Goal: Task Accomplishment & Management: Use online tool/utility

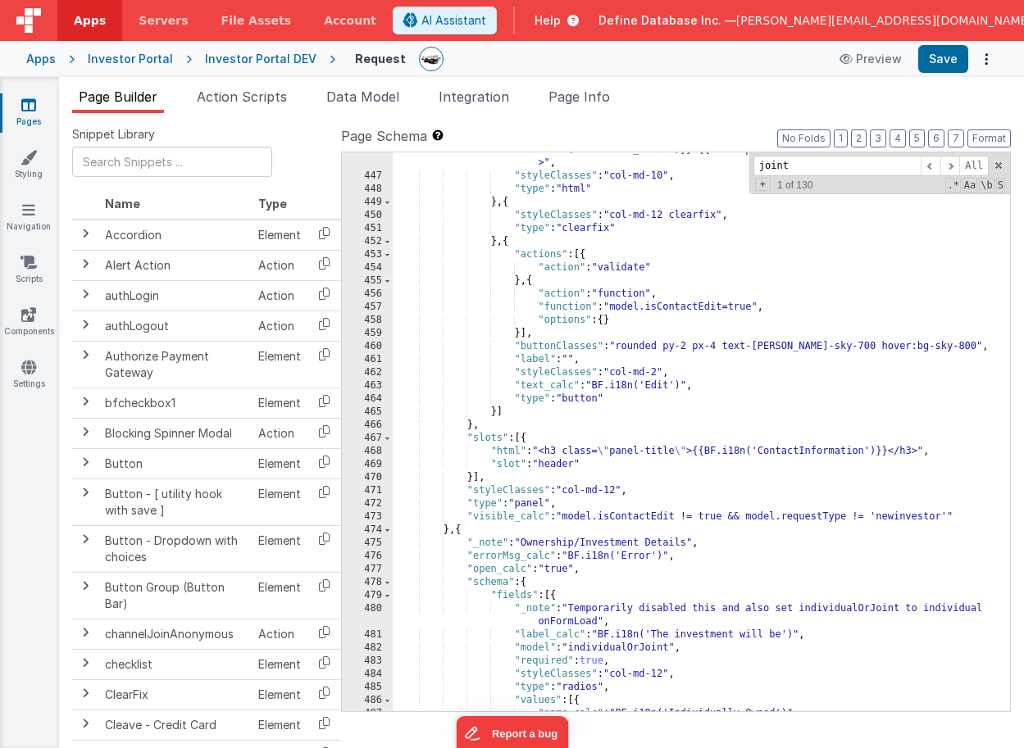
scroll to position [6186, 0]
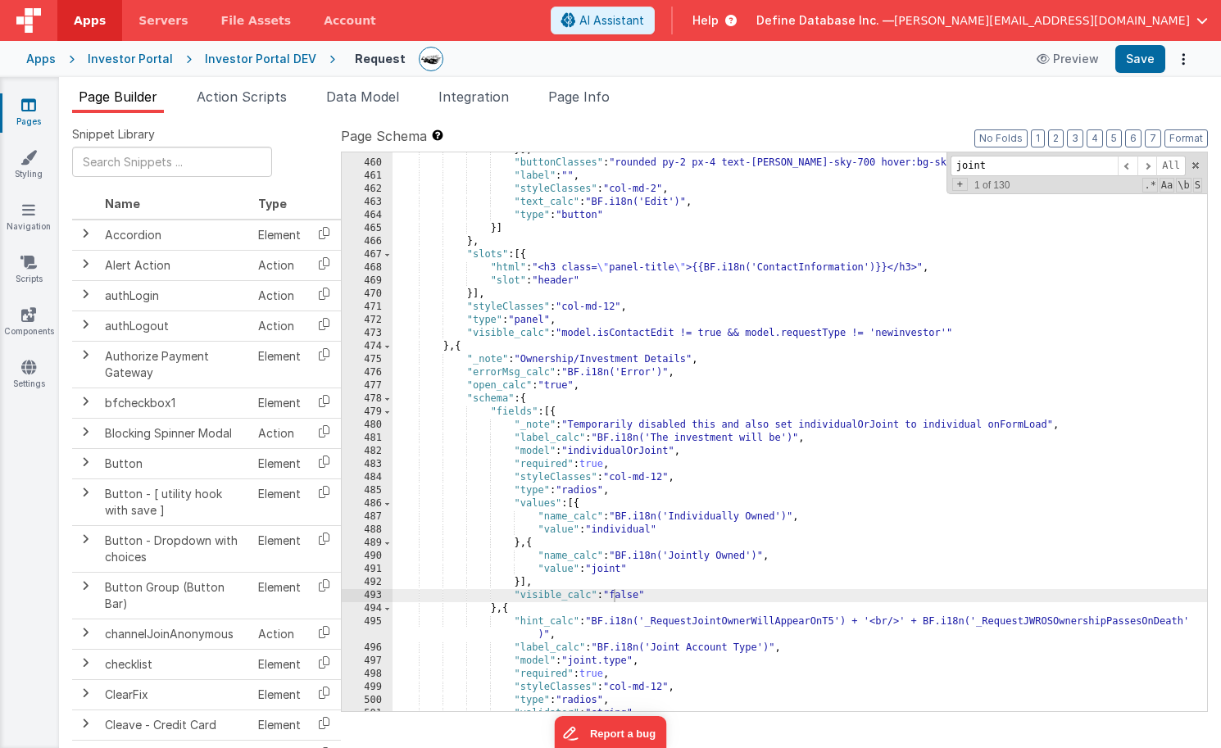
click at [238, 60] on div "Investor Portal DEV" at bounding box center [260, 59] width 111 height 16
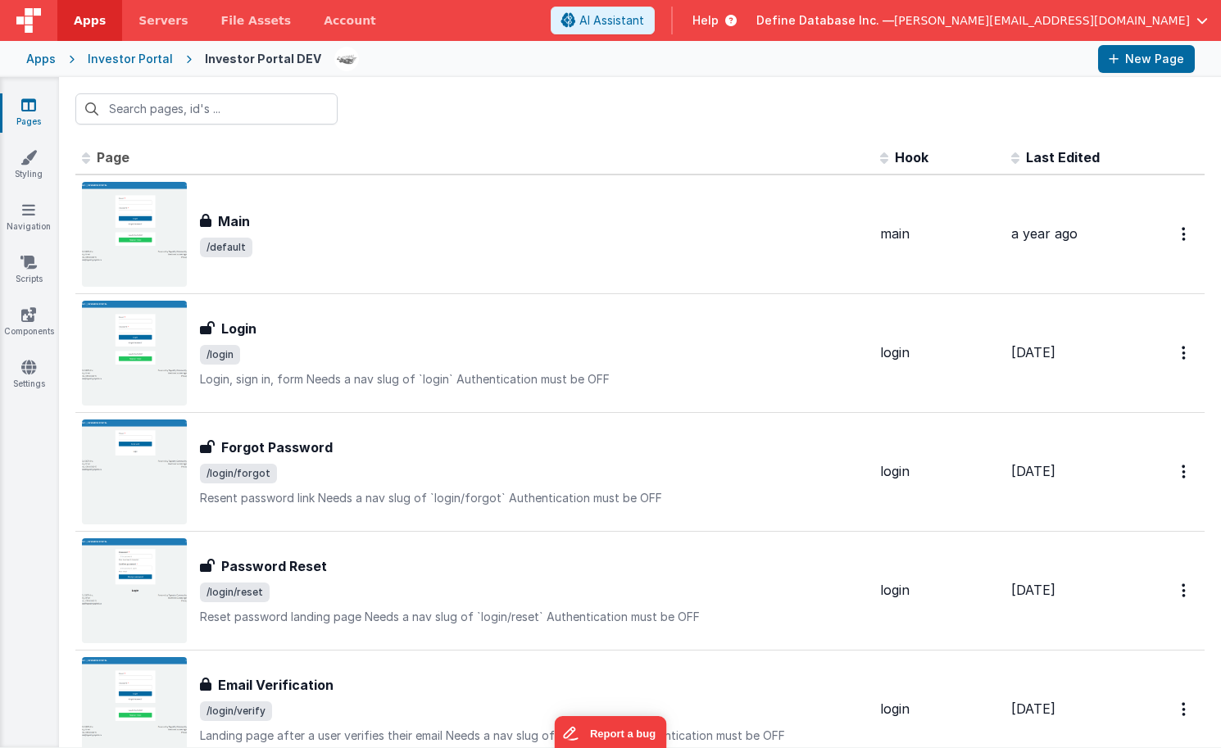
click at [134, 55] on div "Investor Portal" at bounding box center [130, 59] width 85 height 16
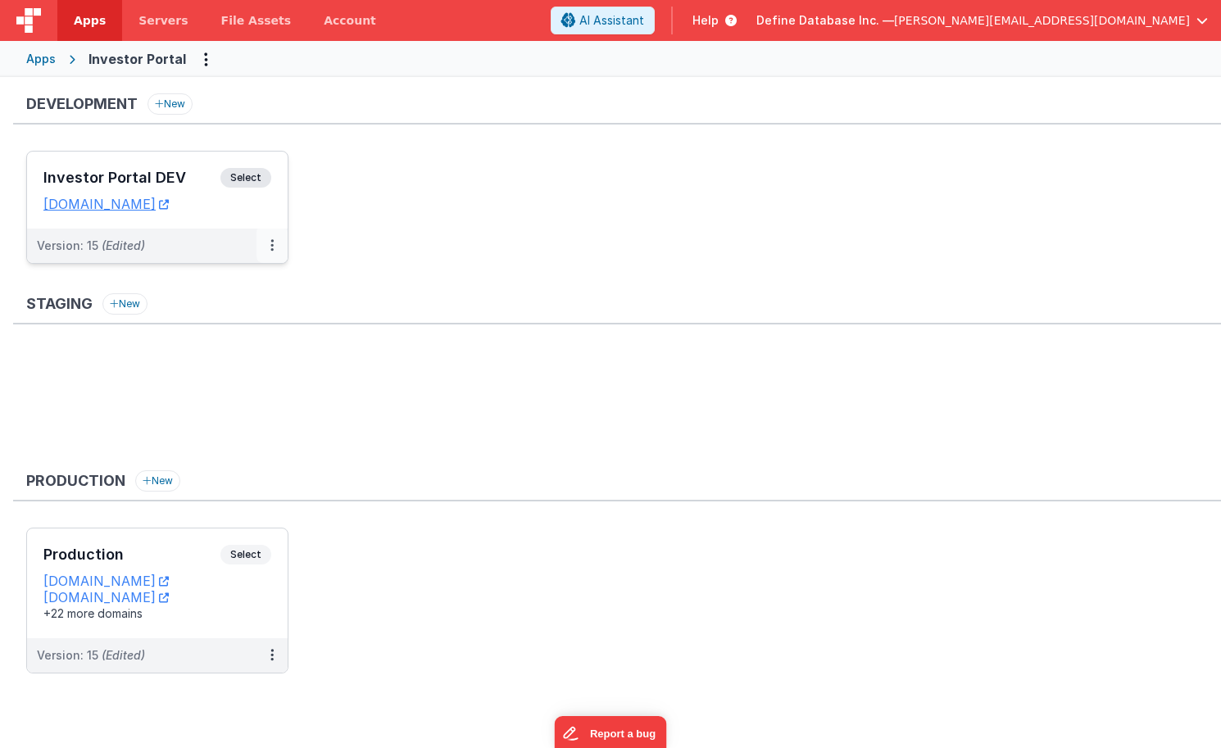
click at [268, 241] on button at bounding box center [272, 246] width 31 height 34
click at [207, 339] on link "Deploy..." at bounding box center [215, 342] width 144 height 30
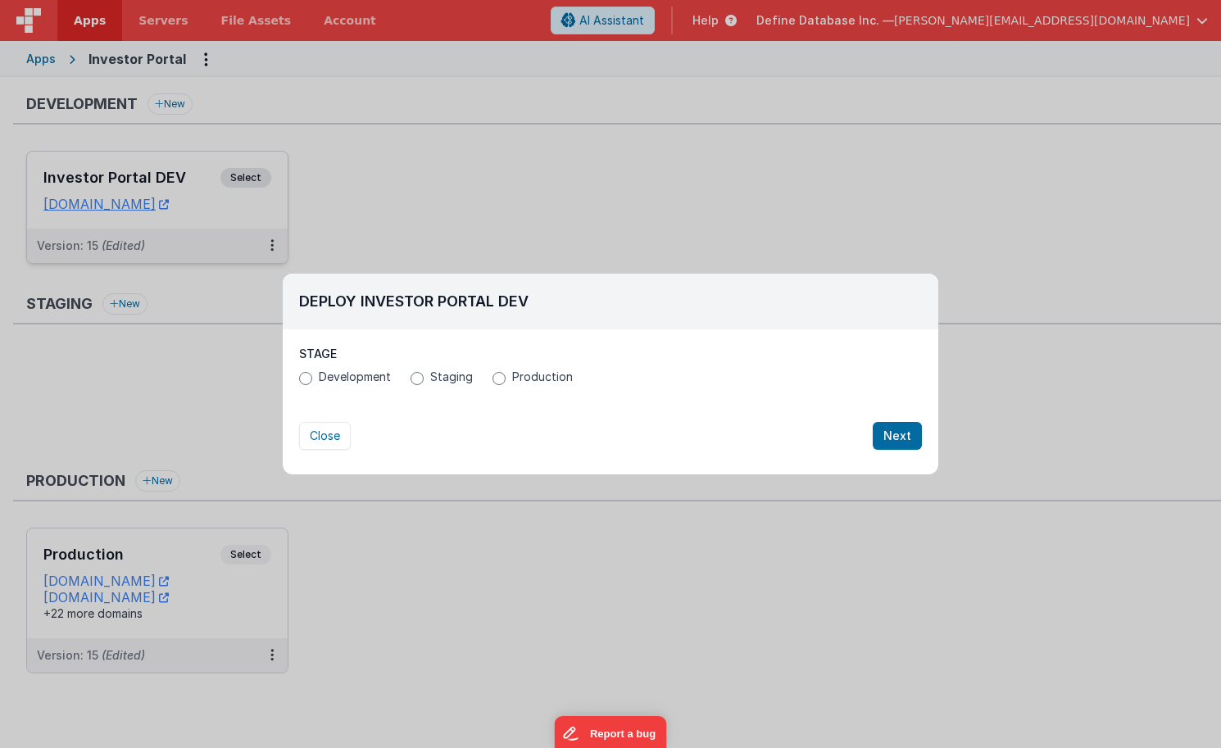
click at [501, 381] on input "Production" at bounding box center [499, 378] width 13 height 13
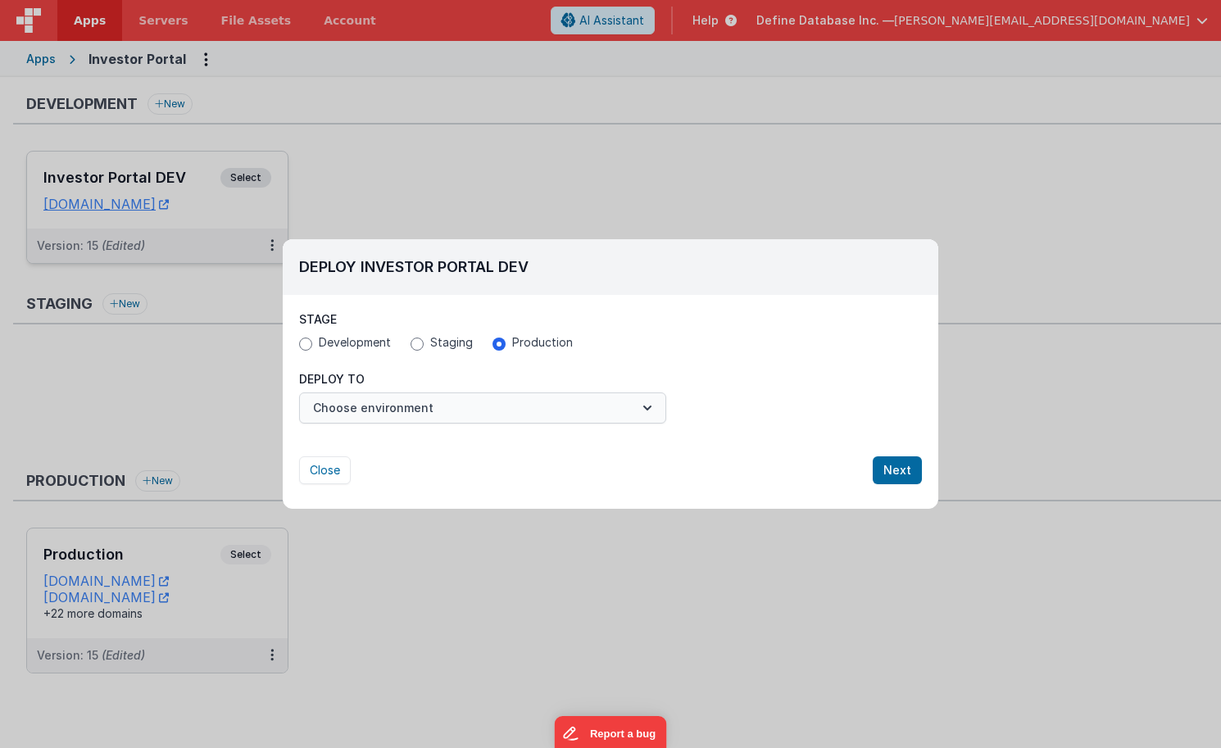
click at [423, 415] on button "Choose environment" at bounding box center [482, 408] width 367 height 31
click at [402, 448] on link "Production" at bounding box center [482, 449] width 367 height 30
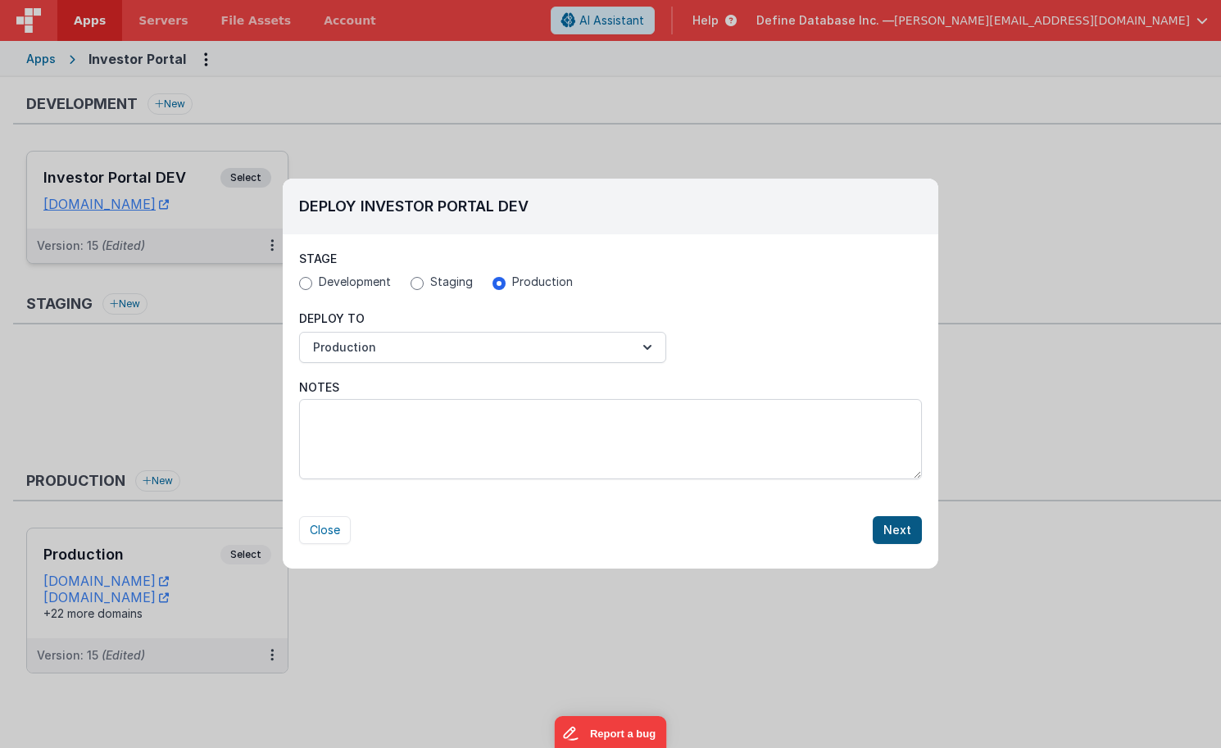
click at [893, 532] on button "Next" at bounding box center [897, 530] width 49 height 28
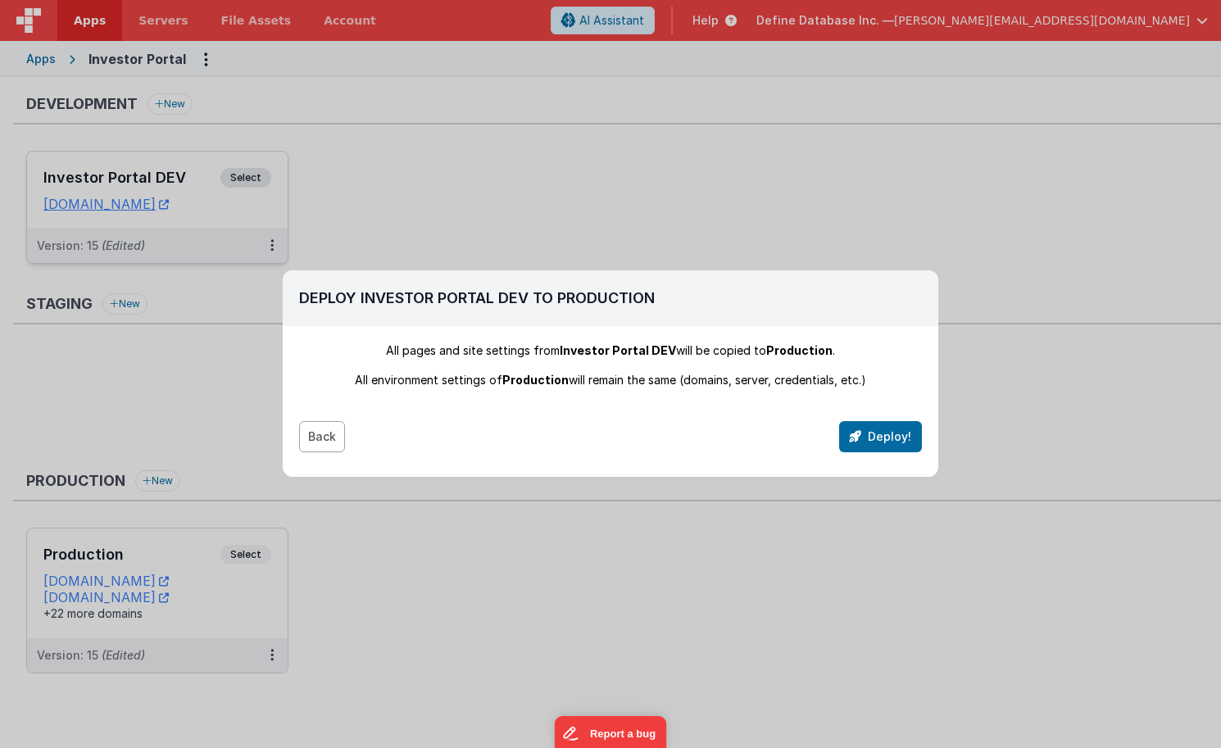
click at [314, 446] on button "Back" at bounding box center [322, 436] width 46 height 31
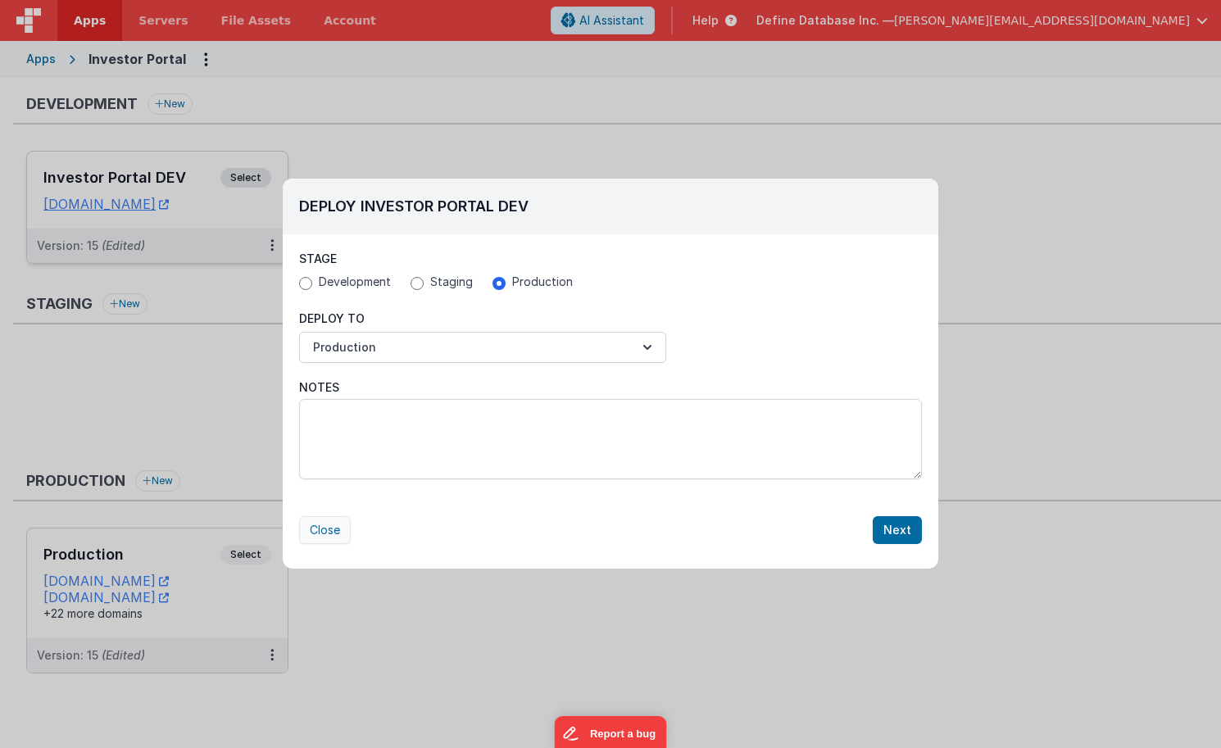
click at [331, 531] on button "Close" at bounding box center [325, 530] width 52 height 28
radio input "false"
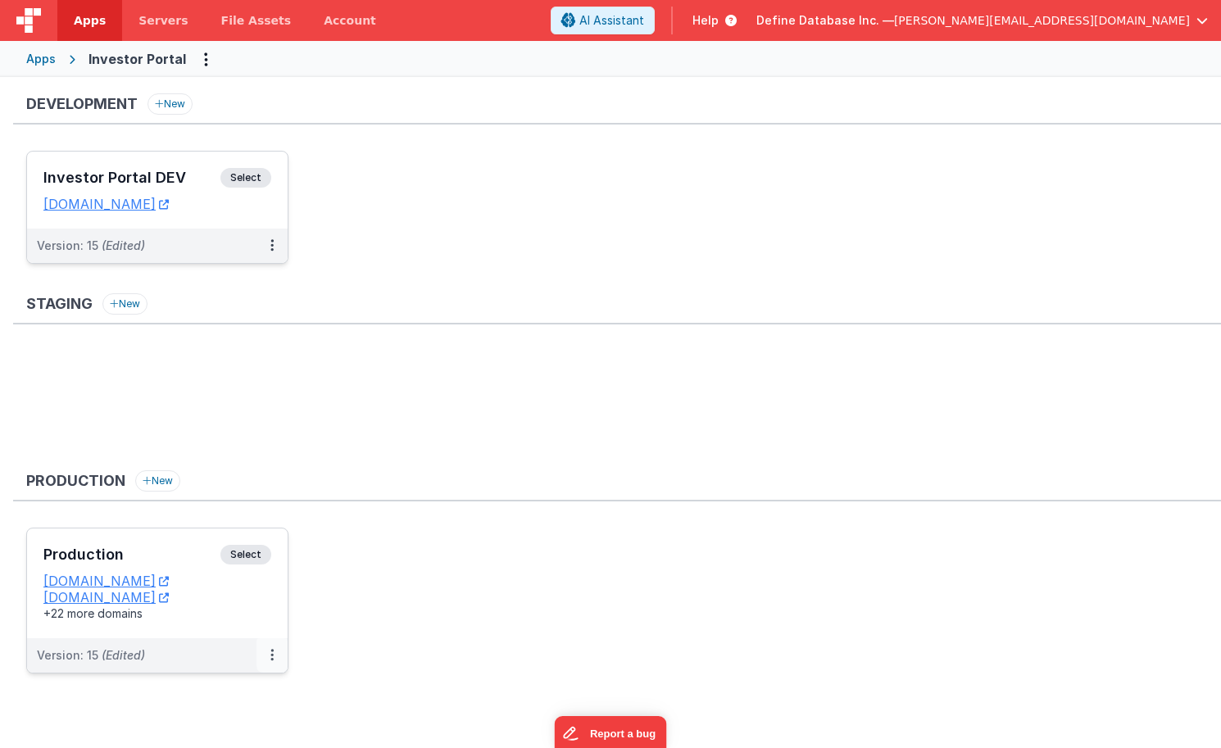
click at [266, 657] on button at bounding box center [272, 656] width 31 height 34
click at [352, 681] on div at bounding box center [610, 374] width 1221 height 748
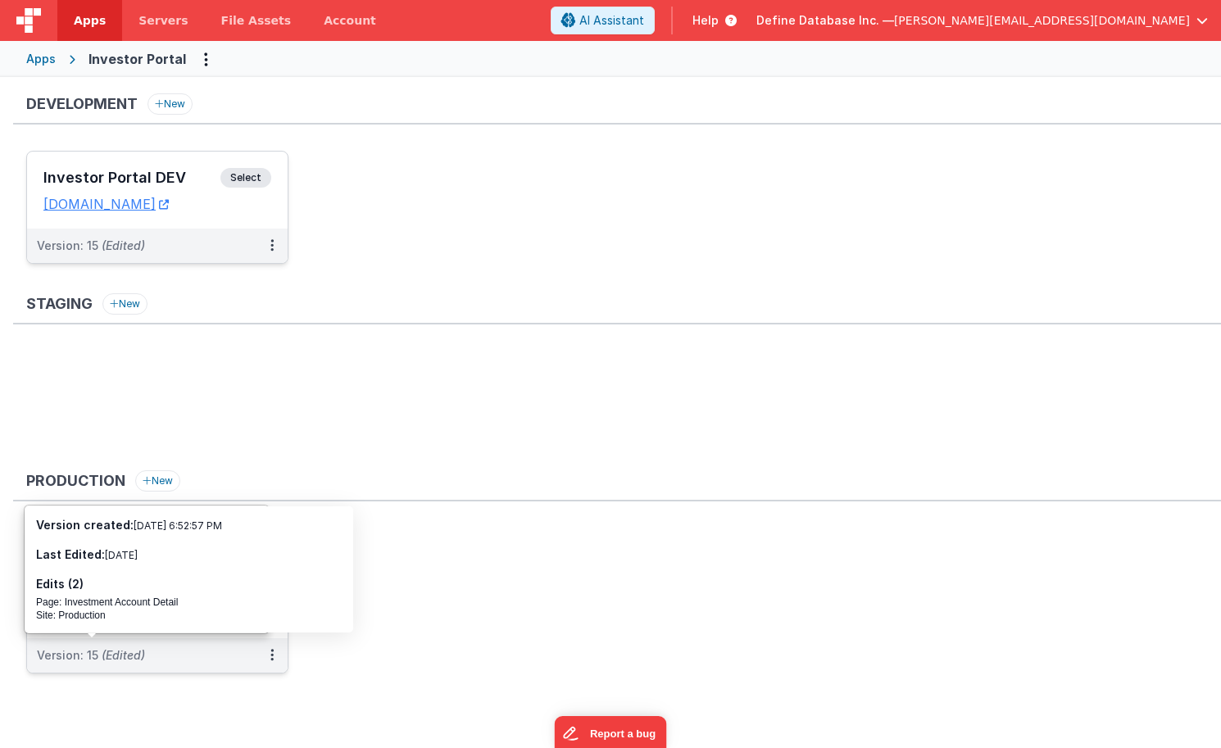
click at [125, 655] on span "(Edited)" at bounding box center [123, 655] width 43 height 14
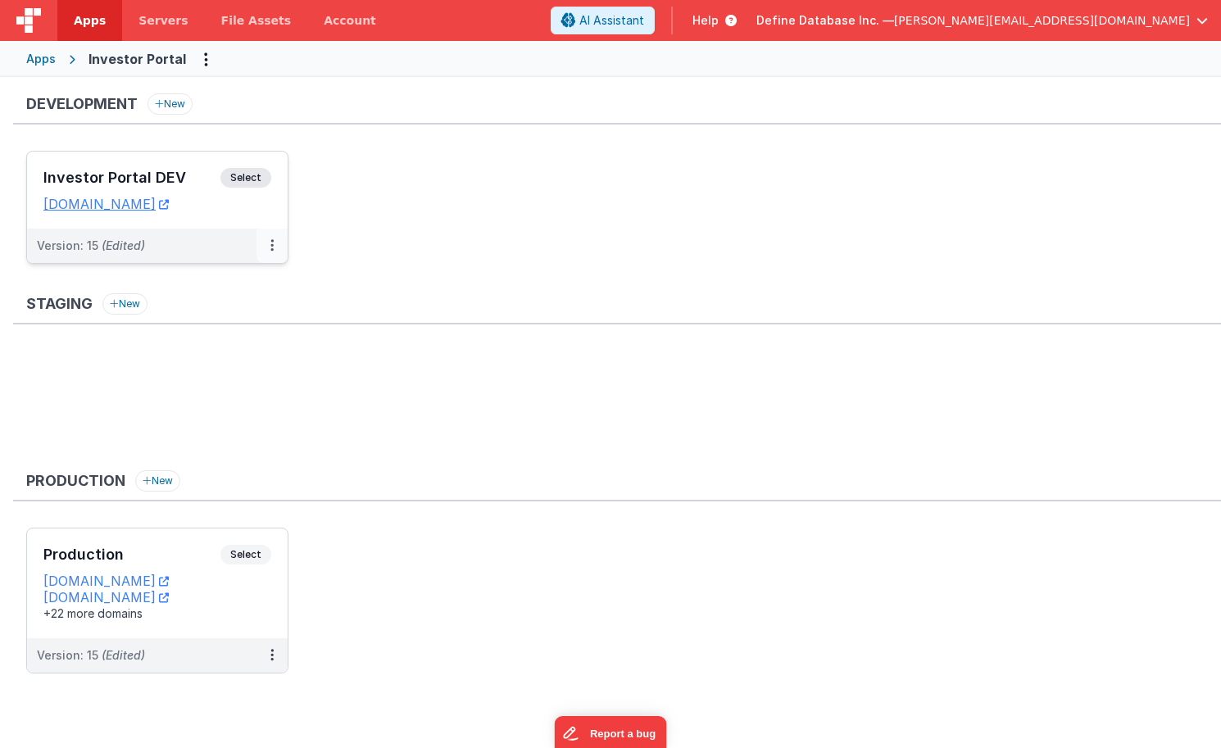
click at [267, 248] on button at bounding box center [272, 246] width 31 height 34
click at [219, 343] on link "Deploy..." at bounding box center [215, 342] width 144 height 30
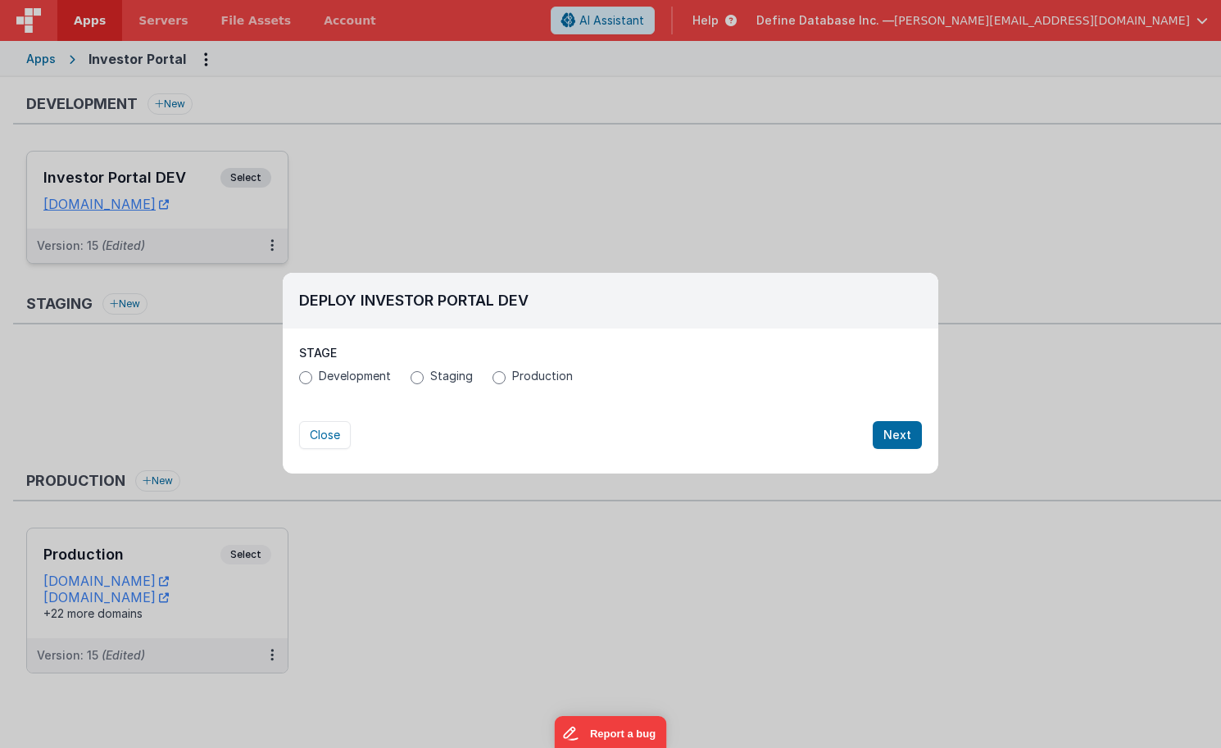
click at [498, 383] on input "Production" at bounding box center [499, 377] width 13 height 13
radio input "true"
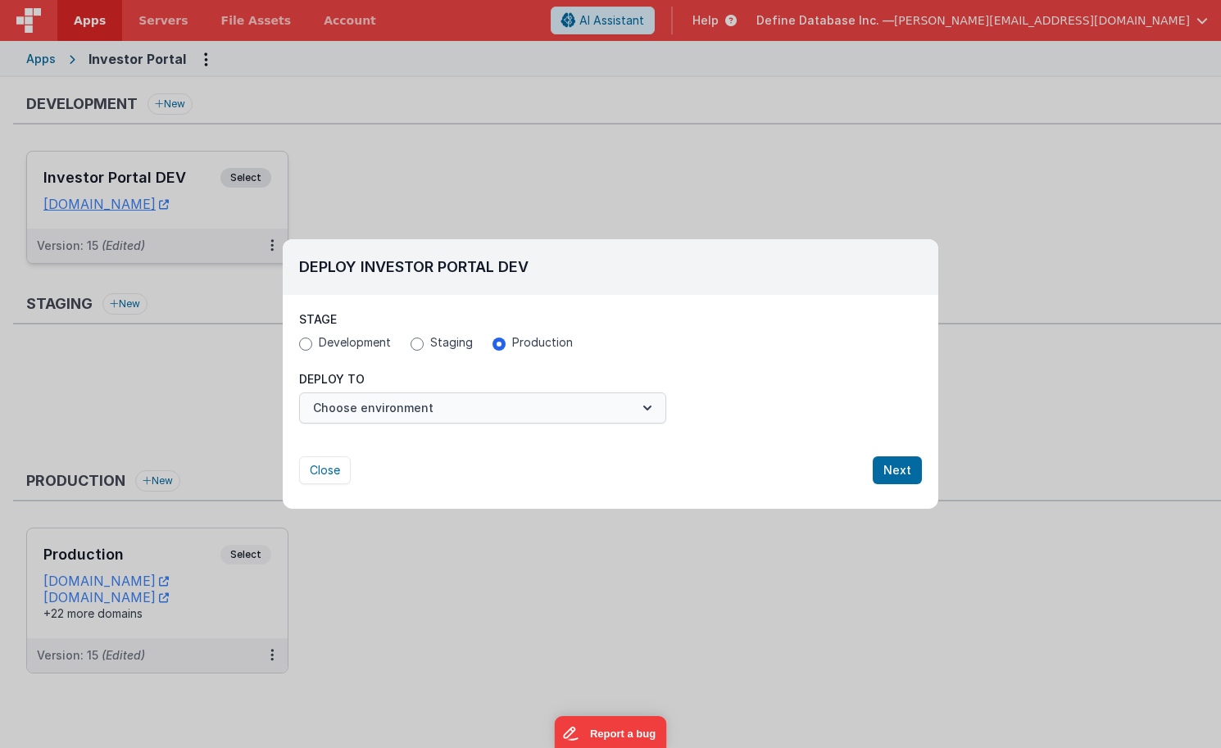
click at [456, 403] on button "Choose environment" at bounding box center [482, 408] width 367 height 31
click at [434, 450] on link "Production" at bounding box center [482, 449] width 367 height 30
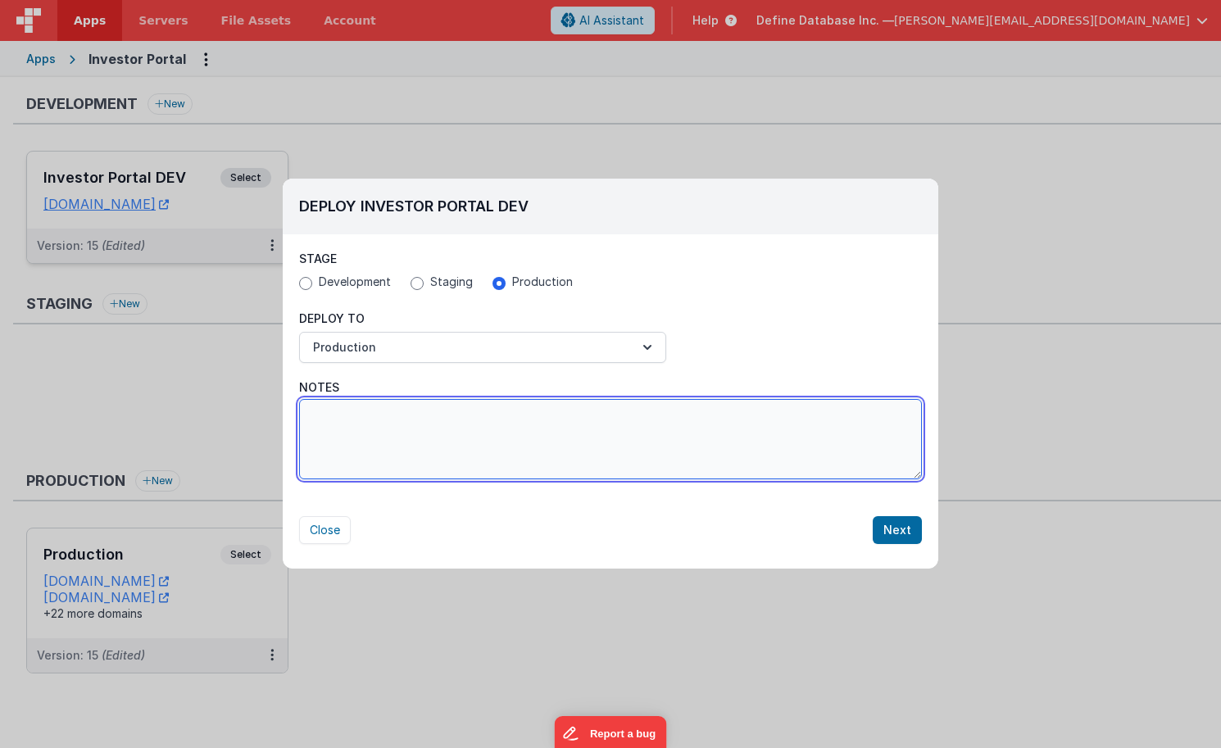
click at [443, 435] on textarea "Notes" at bounding box center [610, 439] width 623 height 80
type textarea "Disable Joint applications"
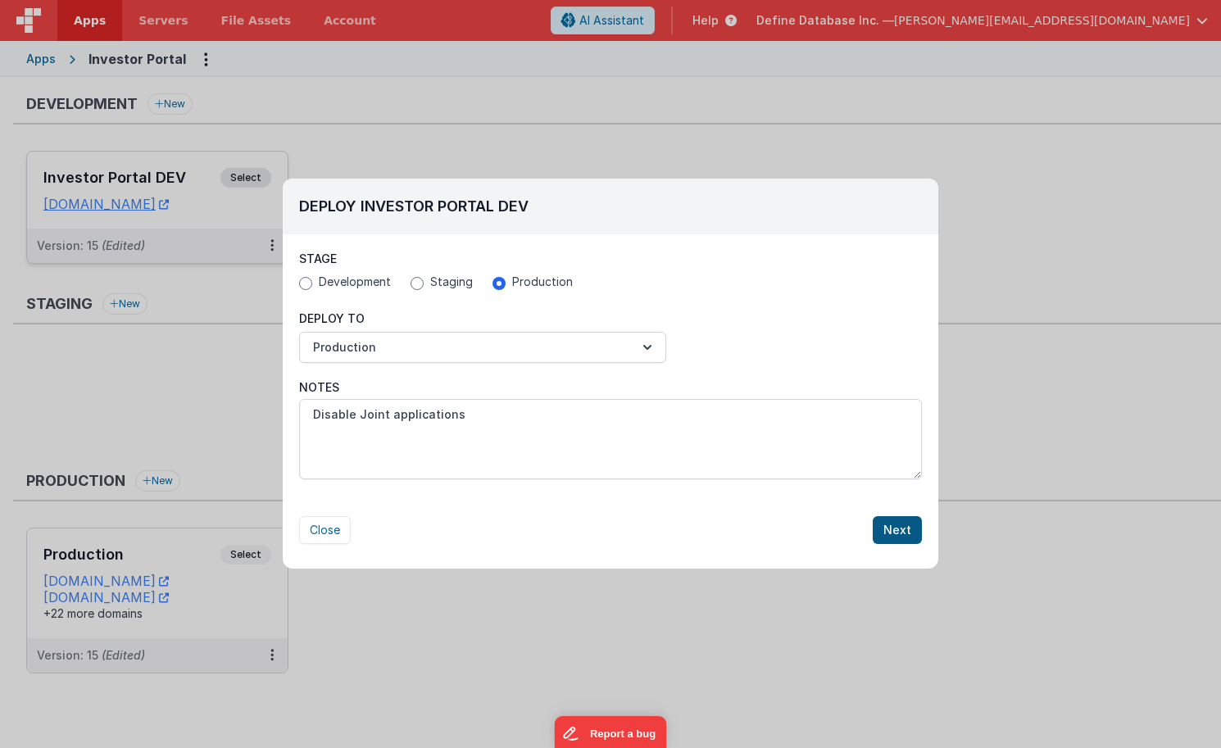
click at [893, 536] on button "Next" at bounding box center [897, 530] width 49 height 28
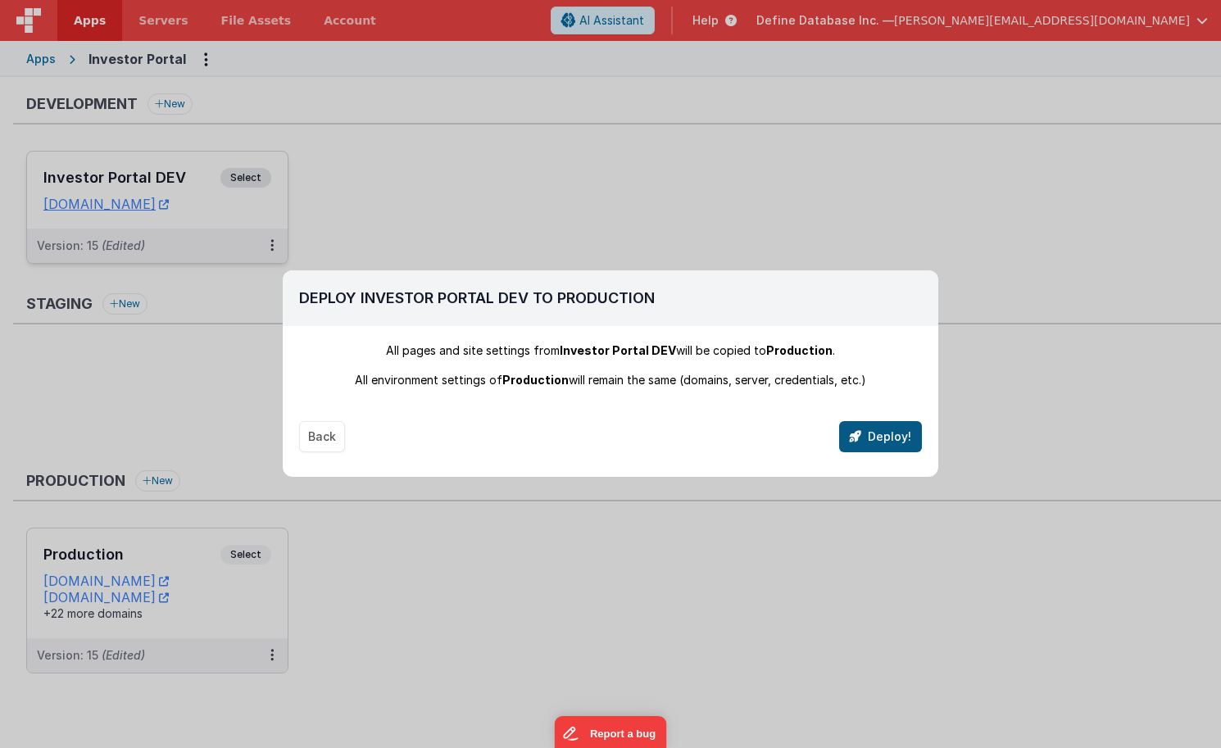
click at [892, 446] on button "Deploy!" at bounding box center [880, 436] width 83 height 31
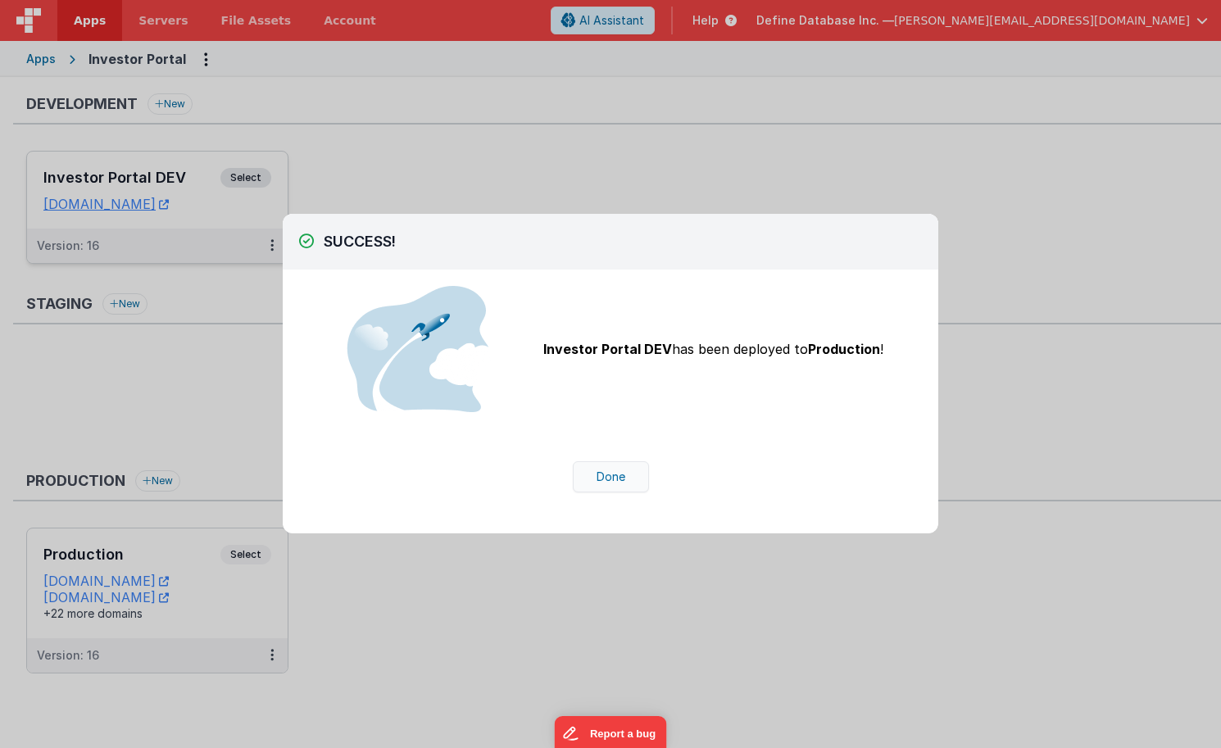
click at [627, 477] on button "Done" at bounding box center [611, 476] width 76 height 31
